Goal: Task Accomplishment & Management: Manage account settings

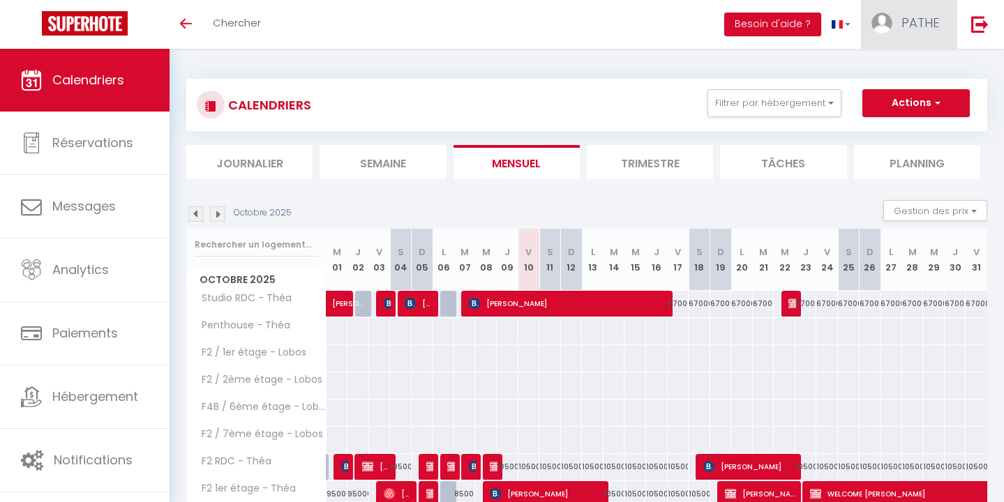
click at [926, 40] on link "PATHE" at bounding box center [909, 24] width 96 height 49
click at [905, 95] on link "Équipe" at bounding box center [900, 95] width 103 height 24
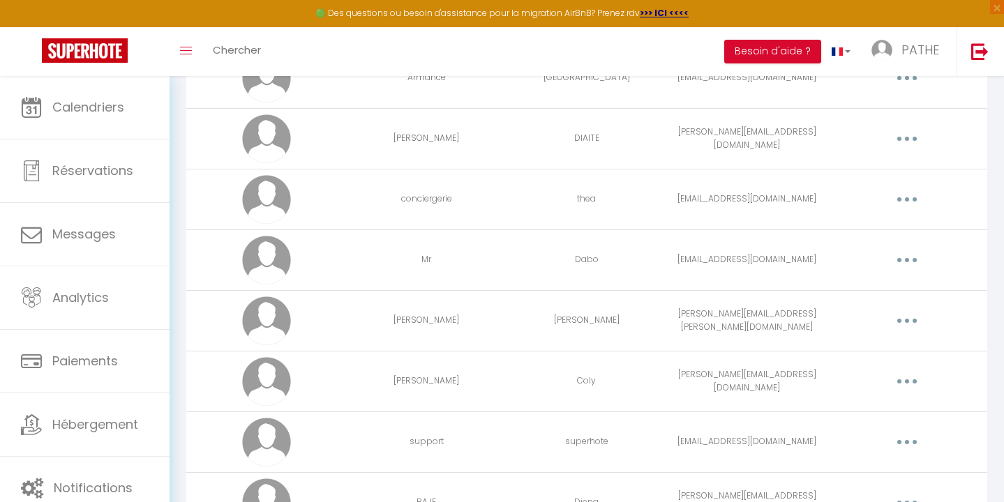
scroll to position [656, 0]
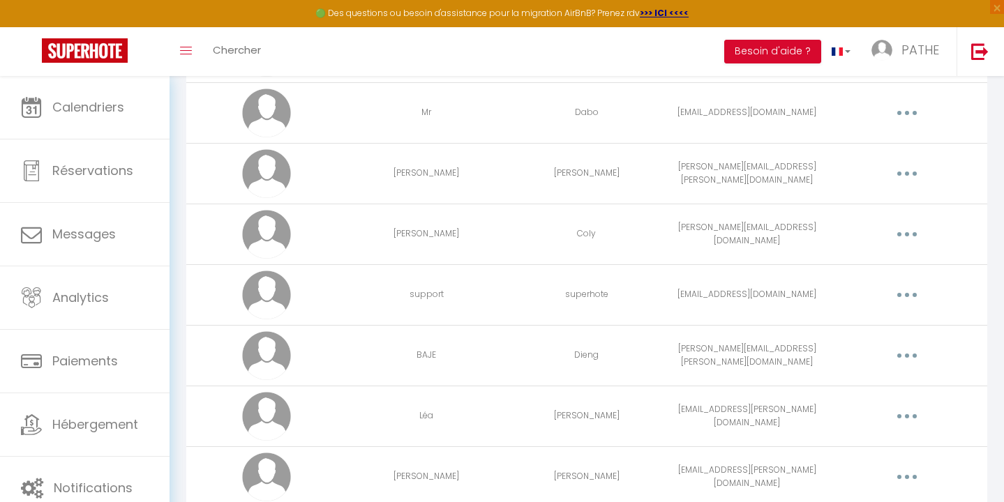
click at [908, 417] on icon "button" at bounding box center [907, 416] width 4 height 4
click at [853, 445] on link "Editer" at bounding box center [870, 449] width 103 height 24
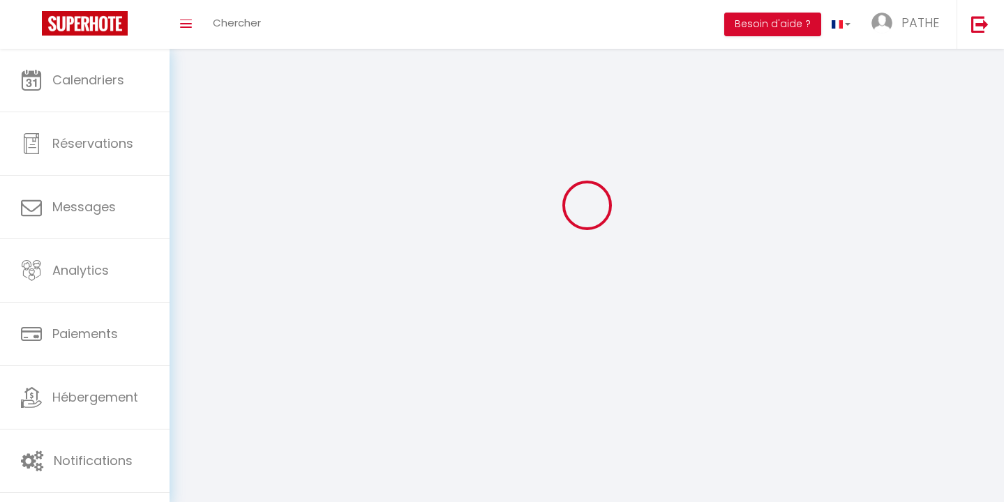
type input "Léa"
type input "[PERSON_NAME]"
type input "[EMAIL_ADDRESS][PERSON_NAME][DOMAIN_NAME]"
type textarea "[URL][DOMAIN_NAME]"
checkbox input "true"
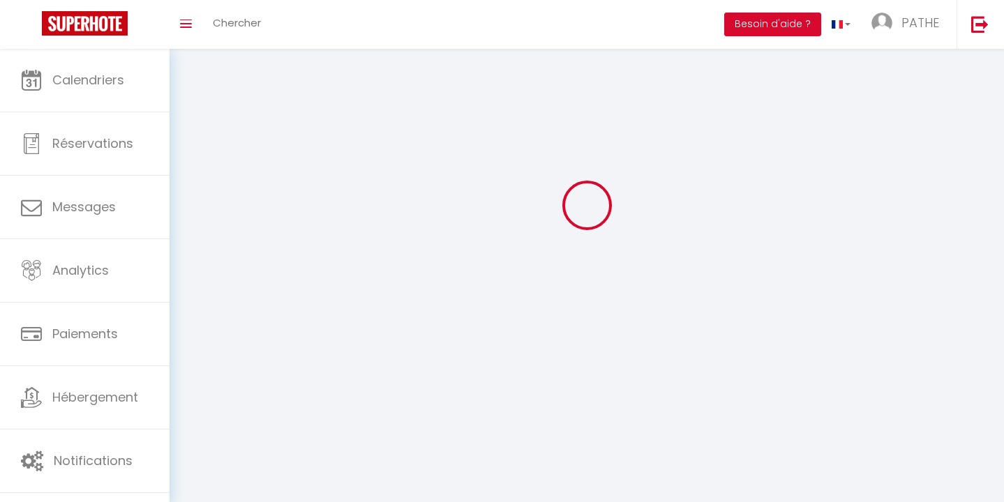
checkbox input "true"
checkbox input "false"
checkbox input "true"
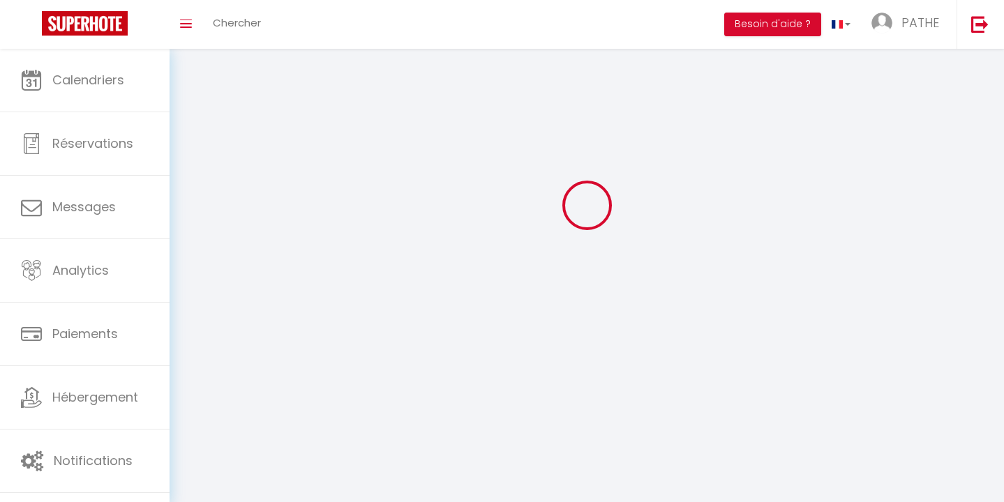
checkbox input "true"
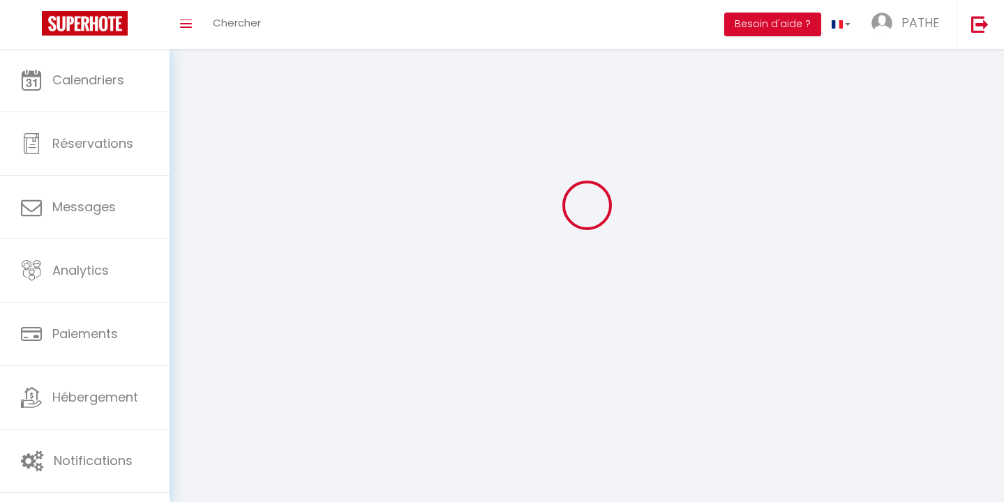
checkbox input "true"
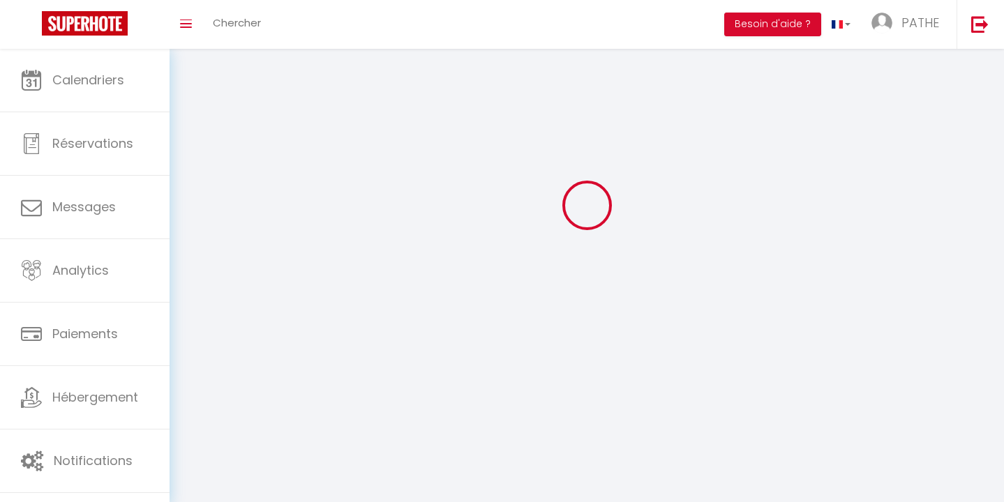
checkbox input "true"
select select
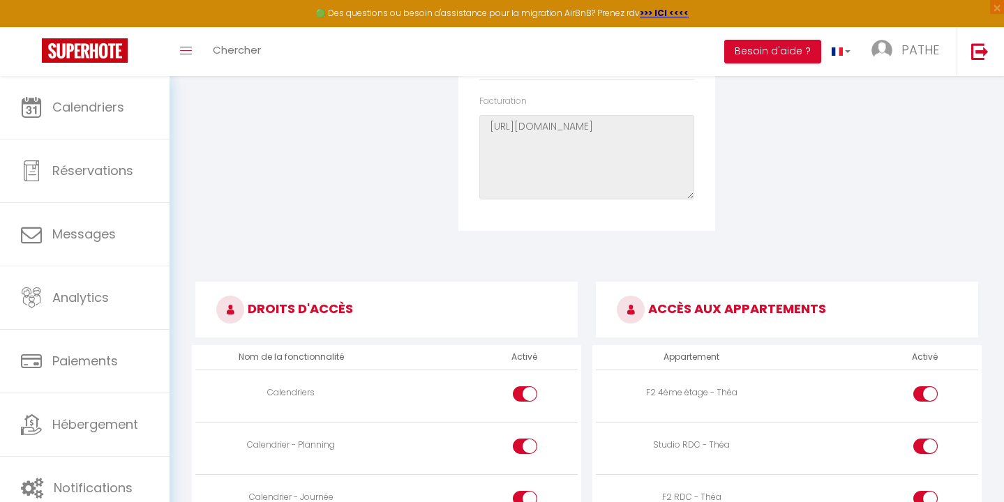
scroll to position [0, 0]
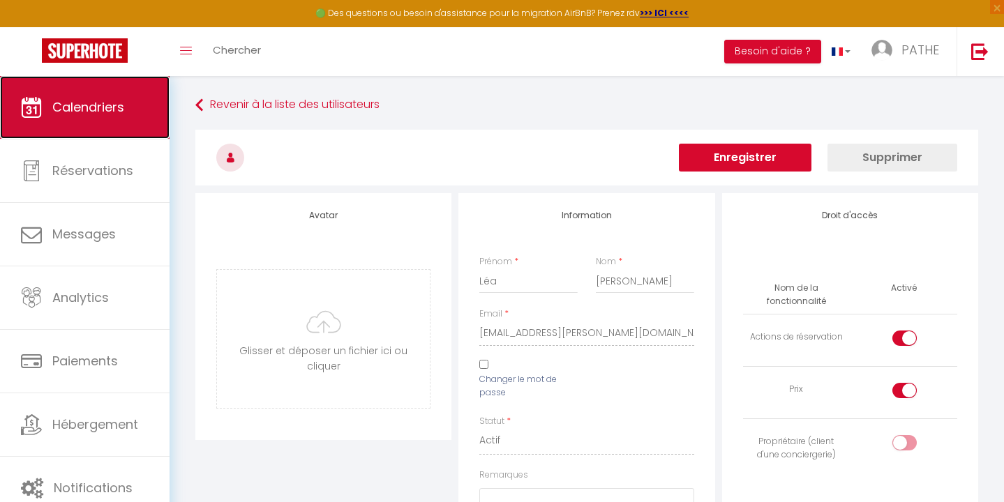
click at [116, 101] on span "Calendriers" at bounding box center [88, 106] width 72 height 17
